Goal: Task Accomplishment & Management: Complete application form

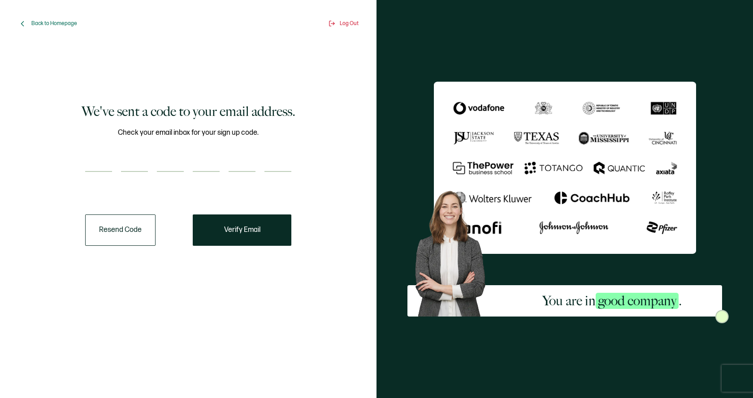
click at [109, 165] on input "number" at bounding box center [98, 163] width 27 height 18
click at [105, 157] on input "number" at bounding box center [98, 163] width 27 height 18
drag, startPoint x: 106, startPoint y: 161, endPoint x: 122, endPoint y: 167, distance: 17.1
click at [122, 167] on div "Check your email inbox for your sign up code." at bounding box center [188, 155] width 206 height 56
type input "9"
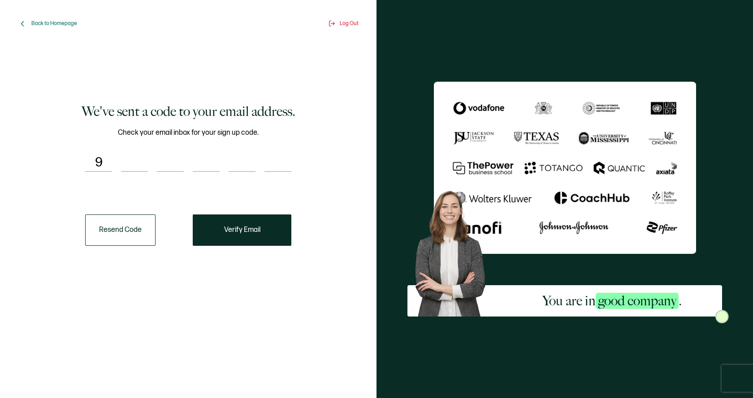
type input "2"
type input "8"
type input "3"
type input "8"
type input "4"
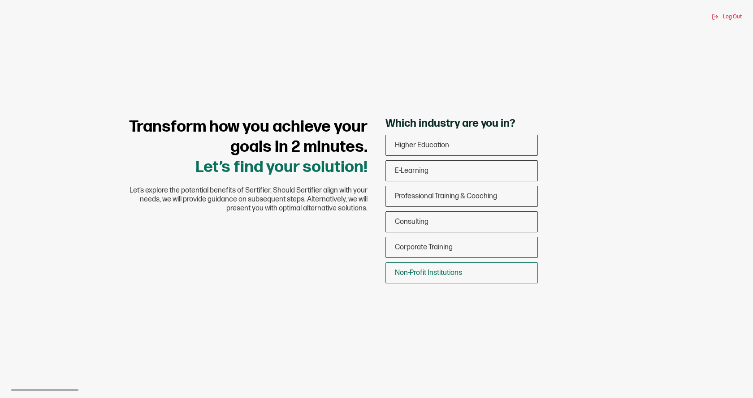
click at [405, 279] on div "Non-Profit Institutions" at bounding box center [461, 273] width 151 height 21
click at [0, 0] on input "Non-Profit Institutions" at bounding box center [0, 0] width 0 height 0
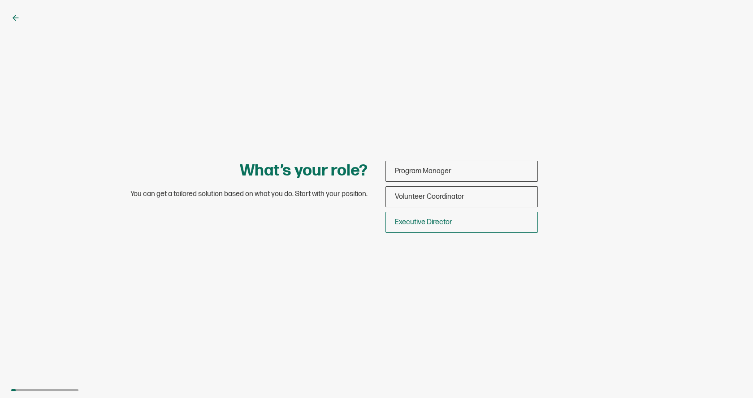
click at [409, 232] on div "Executive Director" at bounding box center [461, 222] width 151 height 21
click at [0, 0] on input "Executive Director" at bounding box center [0, 0] width 0 height 0
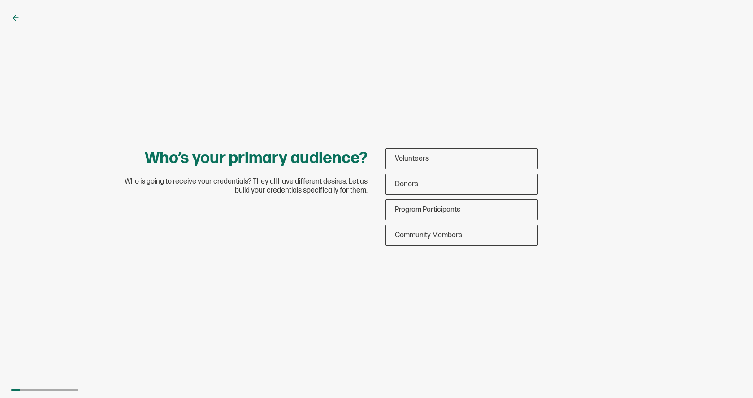
click at [409, 232] on span "Community Members" at bounding box center [428, 235] width 67 height 9
click at [0, 0] on input "Community Members" at bounding box center [0, 0] width 0 height 0
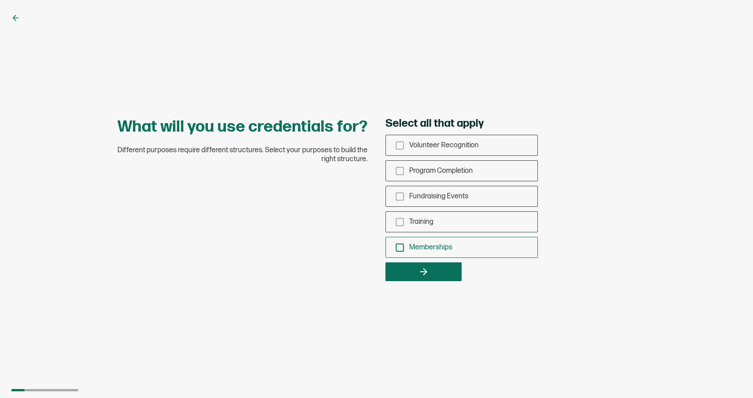
click at [399, 251] on rect "checkbox-group" at bounding box center [400, 248] width 8 height 8
click at [0, 0] on input "Memberships" at bounding box center [0, 0] width 0 height 0
click at [402, 258] on div "Memberships" at bounding box center [461, 247] width 151 height 21
click at [0, 0] on input "Memberships" at bounding box center [0, 0] width 0 height 0
click at [401, 264] on button "button" at bounding box center [423, 272] width 76 height 19
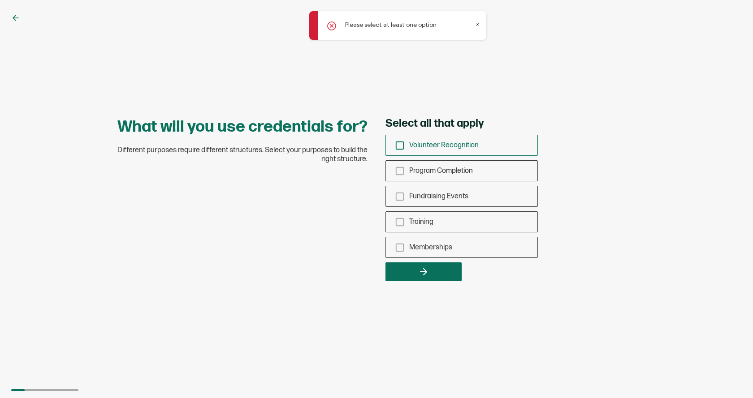
click at [396, 139] on div "Volunteer Recognition" at bounding box center [461, 145] width 151 height 21
click at [0, 0] on input "Volunteer Recognition" at bounding box center [0, 0] width 0 height 0
click at [407, 276] on button "button" at bounding box center [423, 272] width 76 height 19
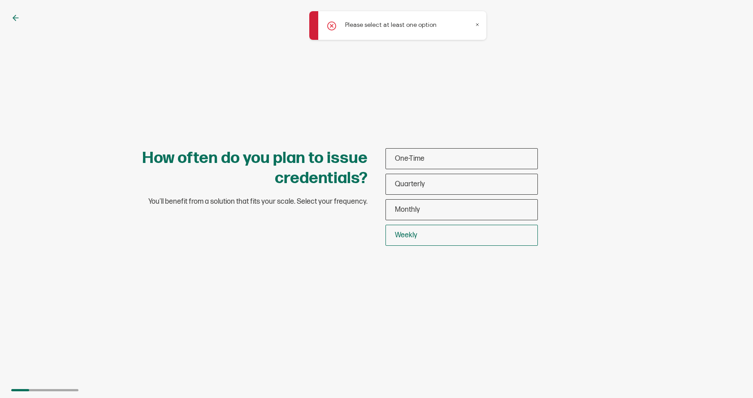
click at [415, 233] on span "Weekly" at bounding box center [406, 235] width 22 height 9
click at [0, 0] on input "Weekly" at bounding box center [0, 0] width 0 height 0
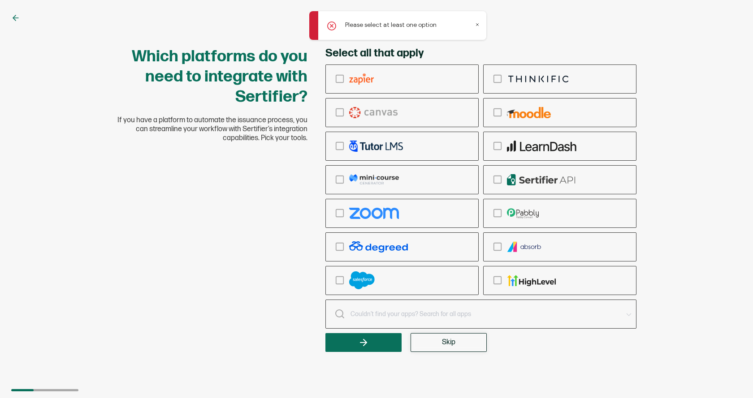
click at [420, 336] on button "Skip" at bounding box center [448, 342] width 76 height 19
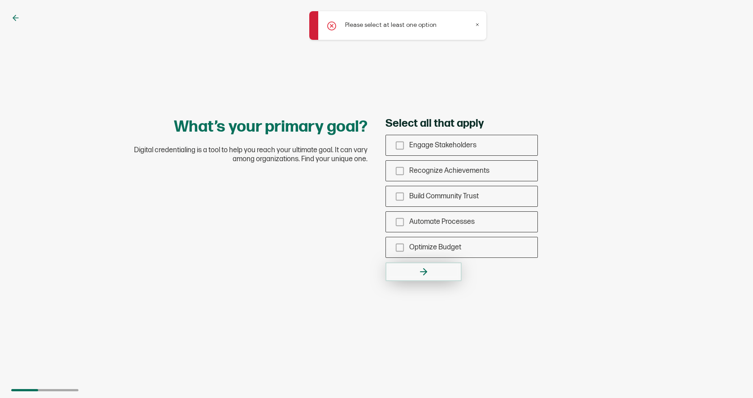
click at [425, 274] on icon "button" at bounding box center [424, 272] width 3 height 6
click at [422, 234] on div "Engage Stakeholders Recognize Achievements Build Community Trust Automate Proce…" at bounding box center [461, 196] width 152 height 123
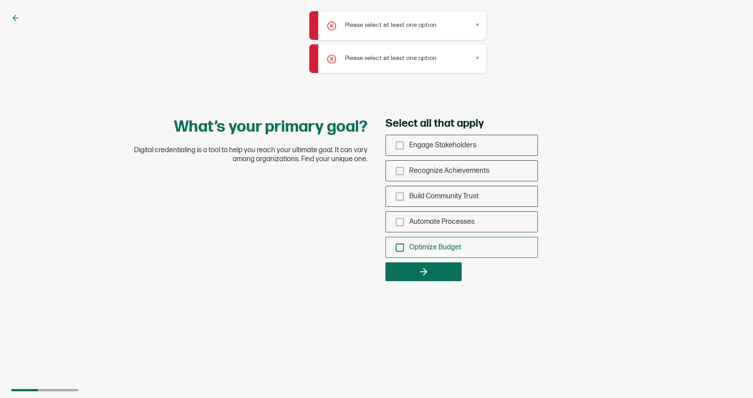
click at [421, 250] on span "Optimize Budget" at bounding box center [435, 247] width 52 height 9
click at [0, 0] on input "Optimize Budget" at bounding box center [0, 0] width 0 height 0
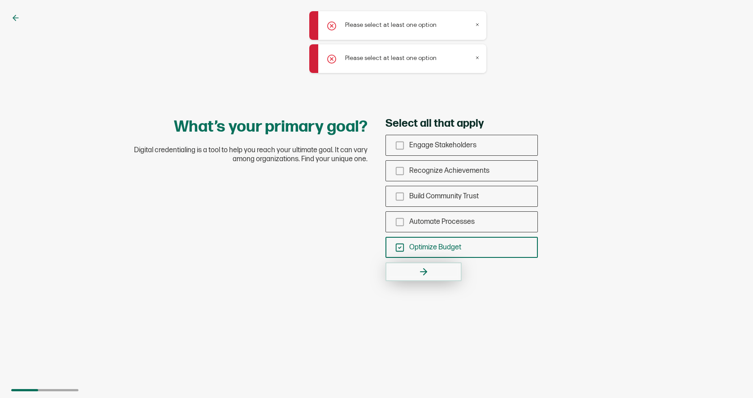
click at [421, 269] on icon "button" at bounding box center [423, 272] width 11 height 11
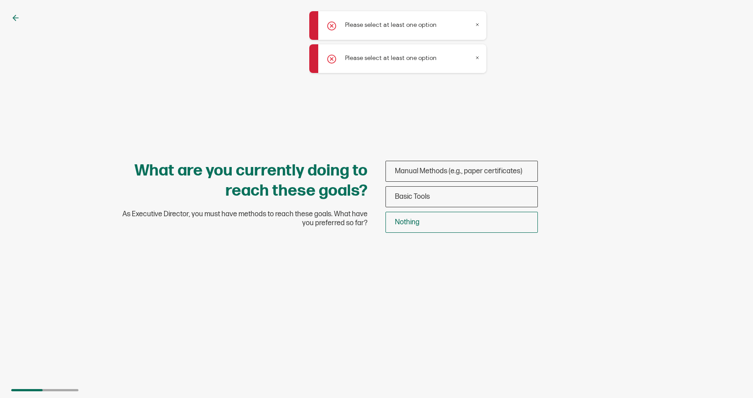
click at [424, 224] on div "Nothing" at bounding box center [461, 222] width 151 height 21
click at [0, 0] on input "Nothing" at bounding box center [0, 0] width 0 height 0
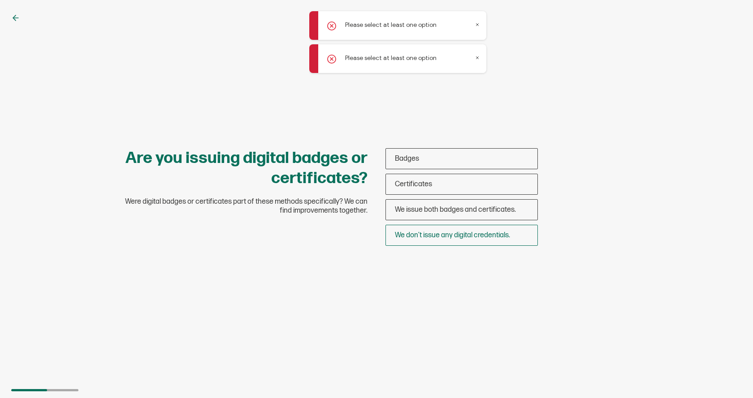
click at [431, 236] on span "We don’t issue any digital credentials." at bounding box center [452, 235] width 115 height 9
click at [0, 0] on input "We don’t issue any digital credentials." at bounding box center [0, 0] width 0 height 0
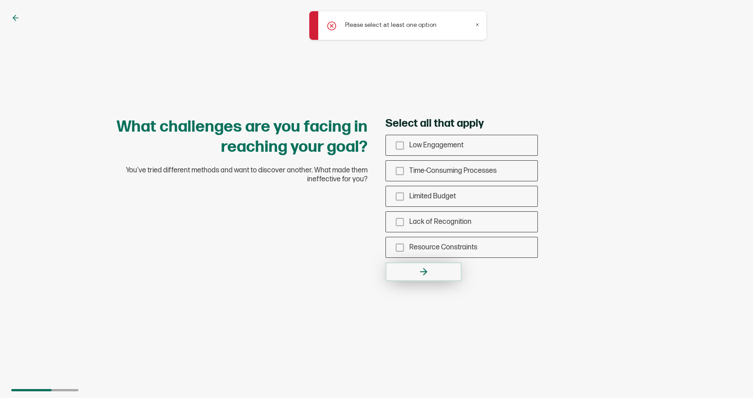
click at [431, 263] on button "button" at bounding box center [423, 272] width 76 height 19
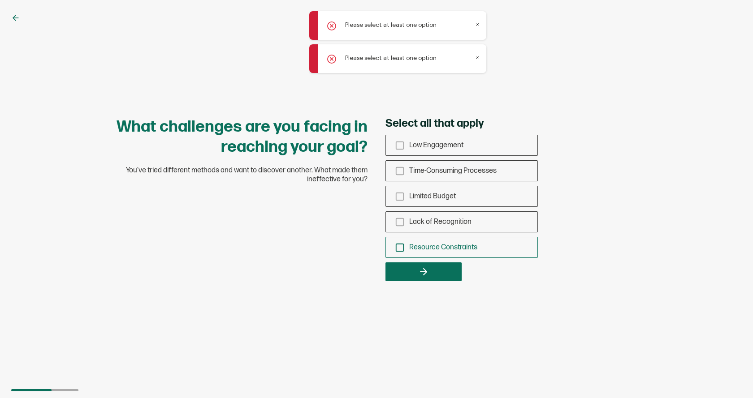
click at [431, 253] on div "Resource Constraints" at bounding box center [461, 247] width 151 height 21
click at [0, 0] on input "Resource Constraints" at bounding box center [0, 0] width 0 height 0
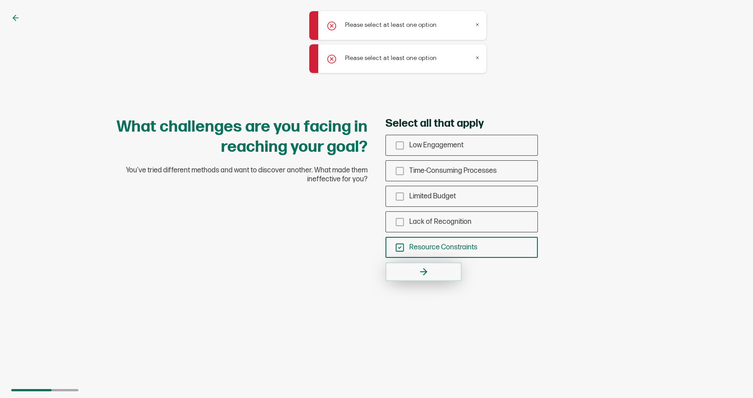
click at [428, 268] on icon "button" at bounding box center [423, 272] width 11 height 11
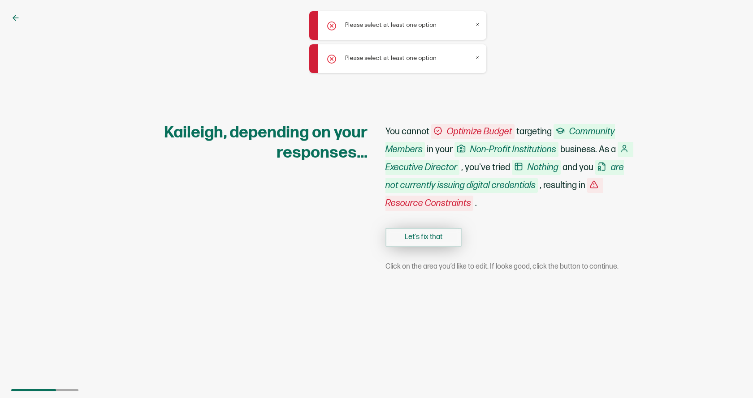
click at [428, 242] on button "Let's fix that" at bounding box center [423, 237] width 76 height 19
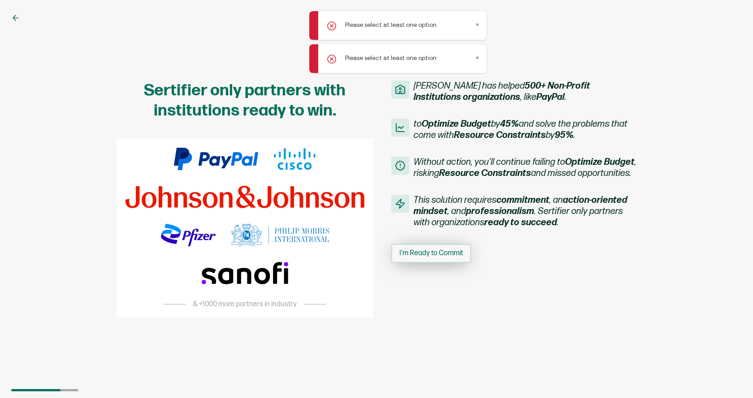
click at [420, 256] on span "I'm Ready to Commit" at bounding box center [431, 253] width 64 height 7
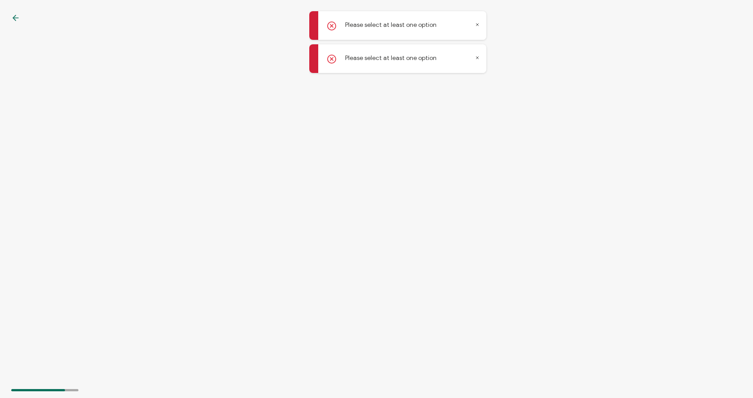
click at [477, 26] on icon at bounding box center [477, 24] width 4 height 4
